Goal: Register for event/course

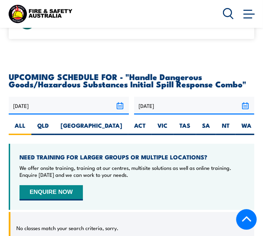
scroll to position [1283, 0]
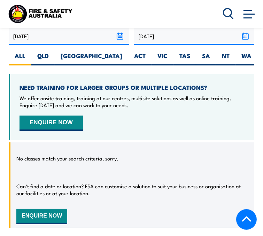
drag, startPoint x: 139, startPoint y: 73, endPoint x: 107, endPoint y: 148, distance: 81.6
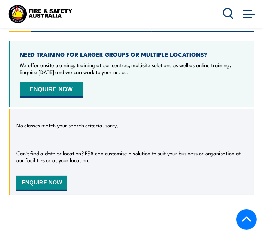
scroll to position [1351, 0]
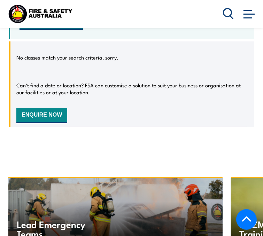
radio input "true"
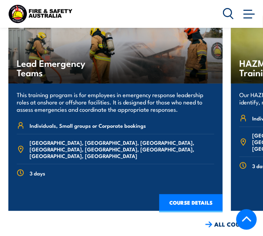
scroll to position [1525, 0]
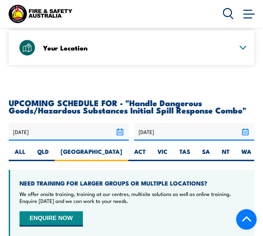
scroll to position [1251, 0]
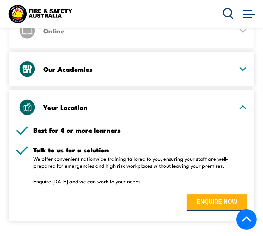
scroll to position [1007, 0]
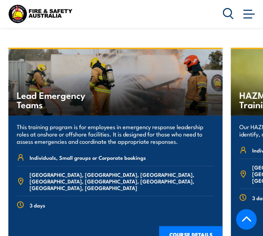
scroll to position [1525, 0]
